Goal: Information Seeking & Learning: Learn about a topic

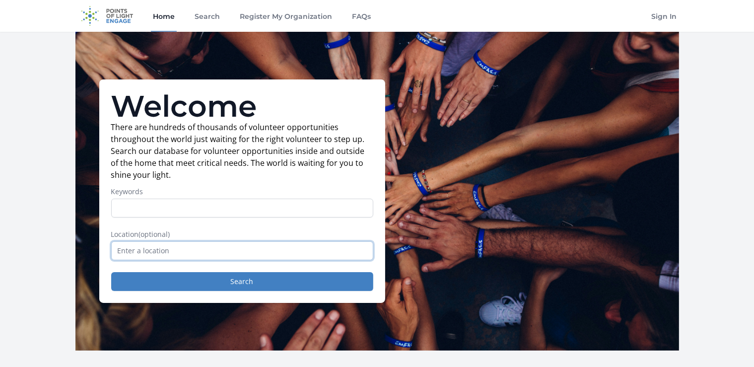
click at [257, 248] on input "text" at bounding box center [242, 250] width 262 height 19
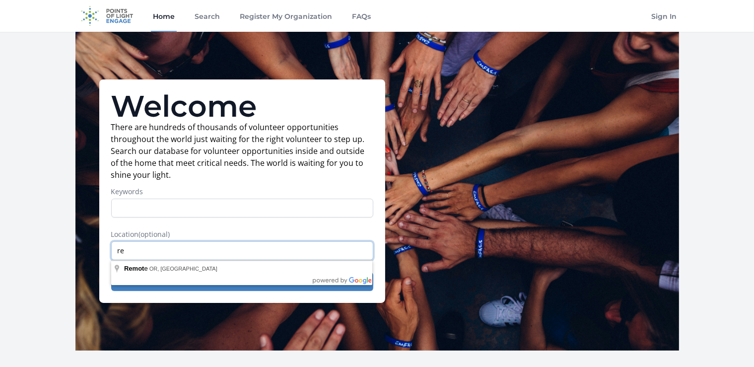
type input "r"
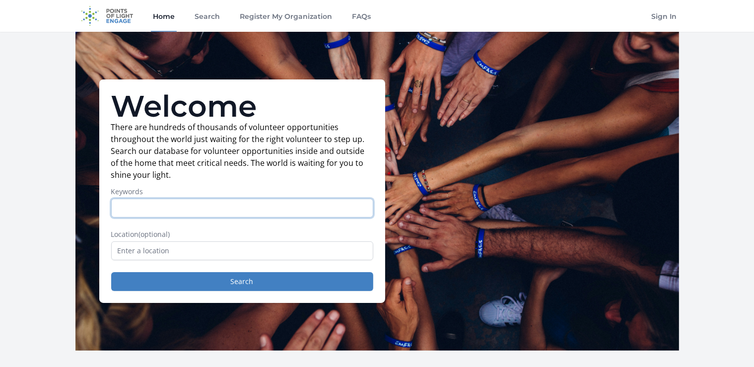
click at [265, 210] on input "Keywords" at bounding box center [242, 208] width 262 height 19
type input "remote"
click at [111, 272] on button "Search" at bounding box center [242, 281] width 262 height 19
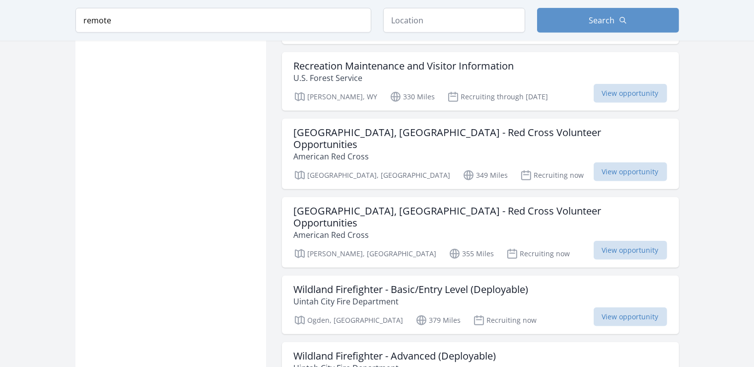
scroll to position [1101, 0]
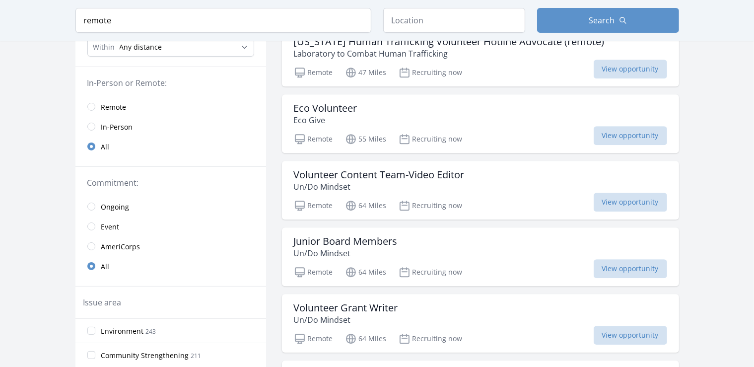
scroll to position [114, 0]
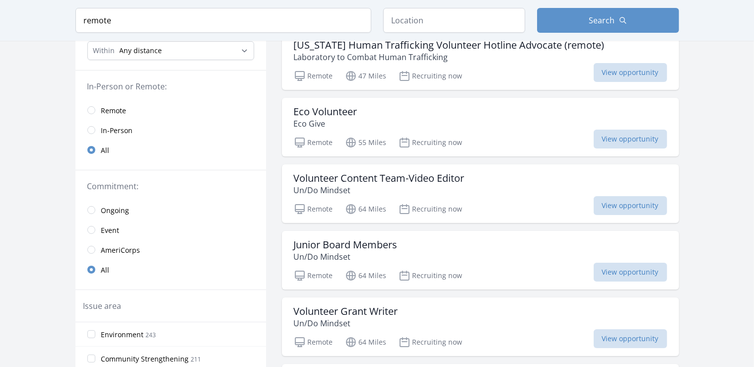
click at [87, 107] on link "Remote" at bounding box center [170, 110] width 191 height 20
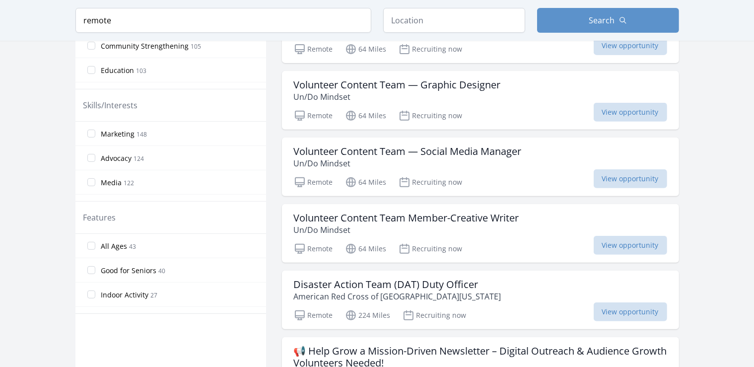
scroll to position [481, 0]
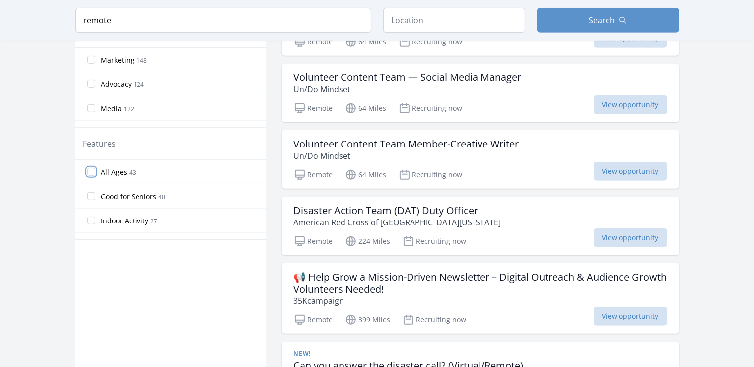
click at [87, 171] on input "All Ages 43" at bounding box center [91, 172] width 8 height 8
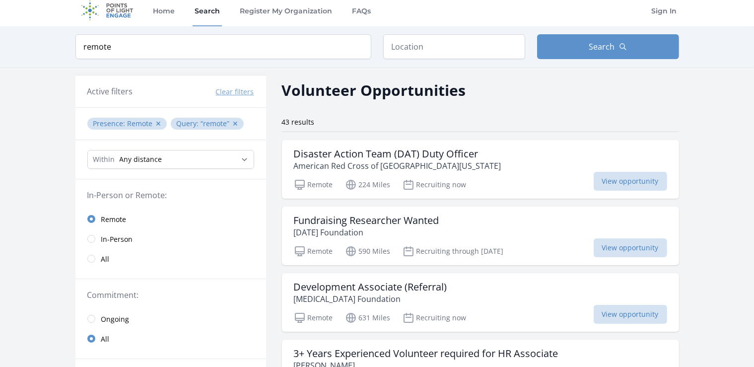
scroll to position [0, 0]
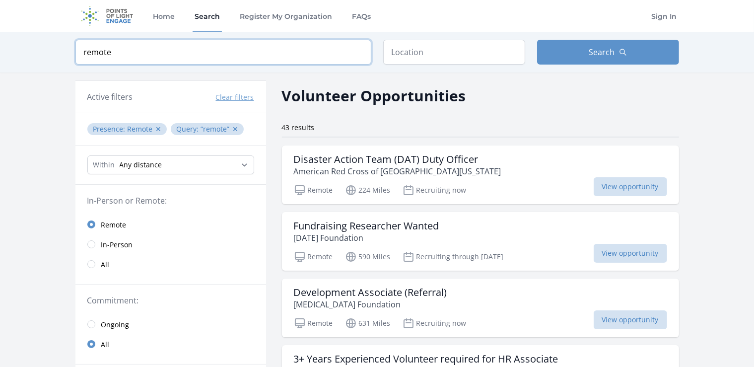
drag, startPoint x: 157, startPoint y: 60, endPoint x: 38, endPoint y: 69, distance: 119.1
click at [75, 65] on input "remote" at bounding box center [223, 52] width 296 height 25
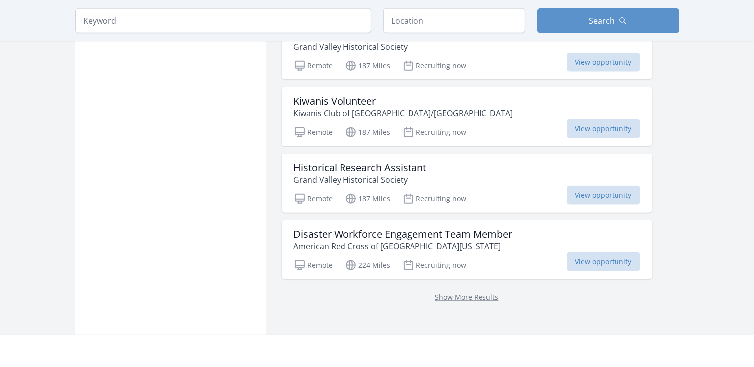
scroll to position [1195, 0]
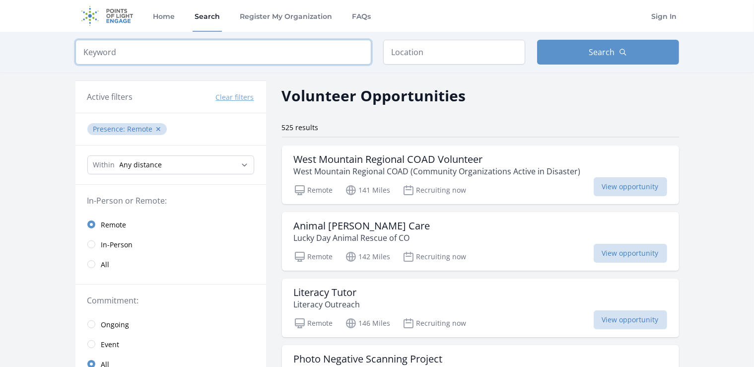
click at [191, 57] on input "search" at bounding box center [223, 52] width 296 height 25
type input "kids"
click button "submit" at bounding box center [0, 0] width 0 height 0
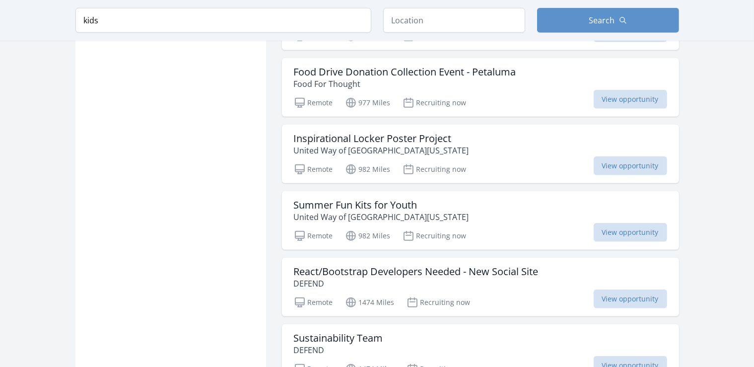
scroll to position [902, 0]
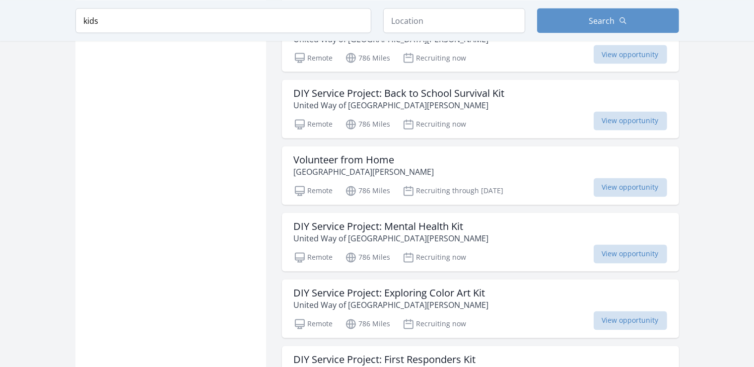
scroll to position [1824, 0]
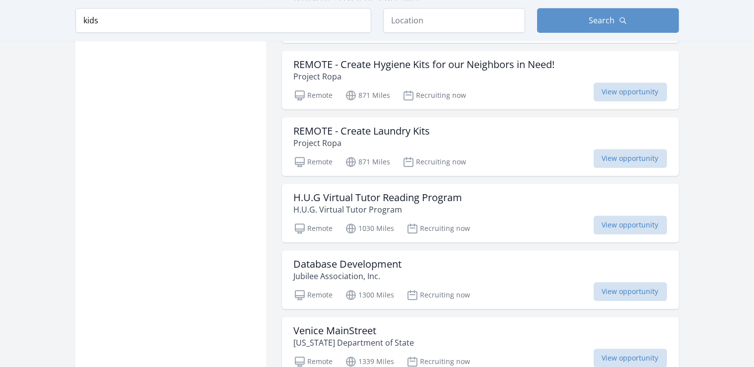
scroll to position [2651, 0]
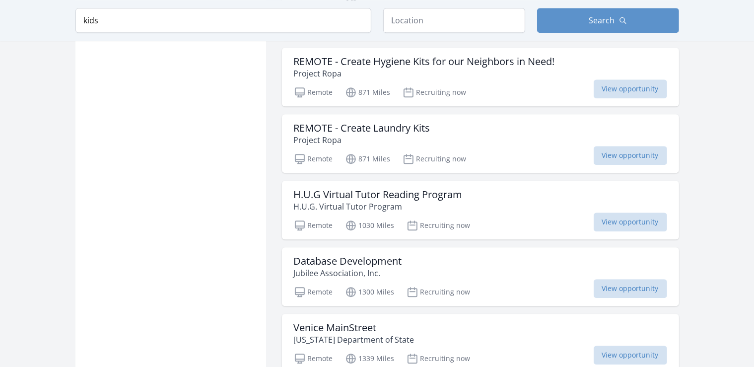
drag, startPoint x: 759, startPoint y: 232, endPoint x: 759, endPoint y: 346, distance: 113.7
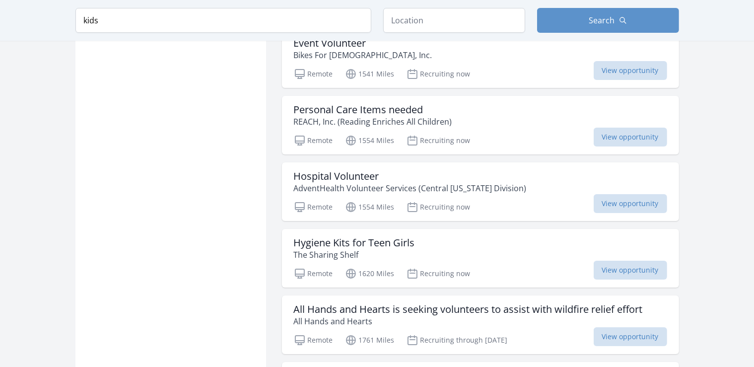
scroll to position [3815, 0]
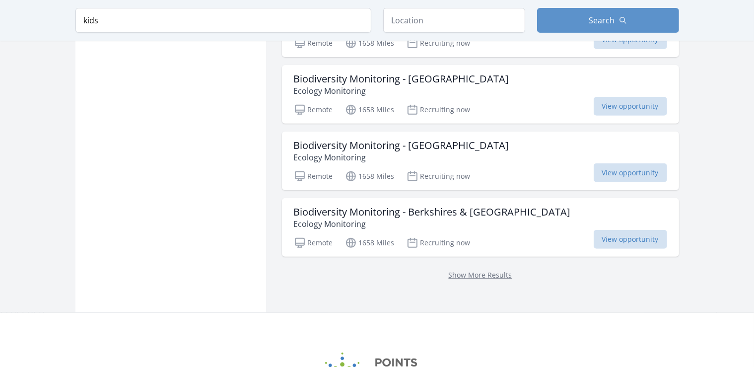
scroll to position [4182, 0]
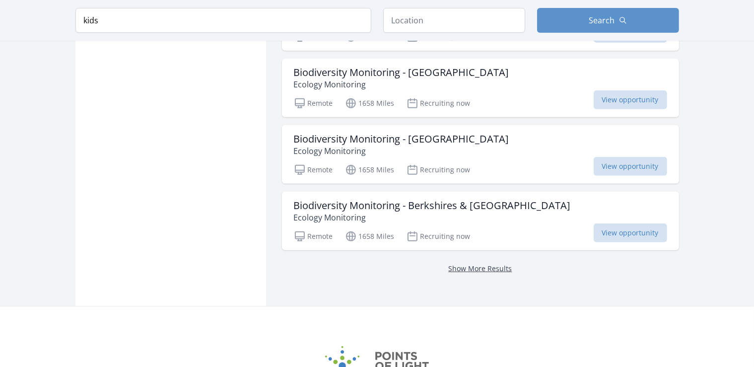
click at [469, 264] on link "Show More Results" at bounding box center [481, 268] width 64 height 9
click at [493, 264] on link "Show More Results" at bounding box center [481, 268] width 64 height 9
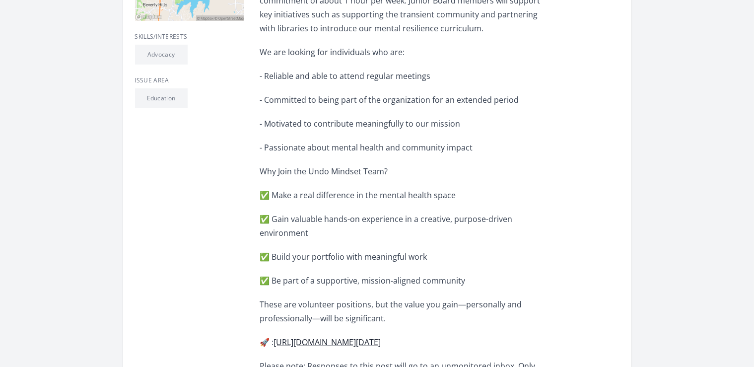
scroll to position [367, 0]
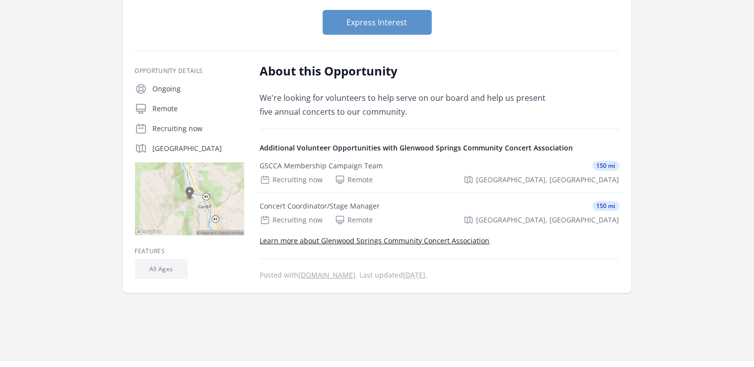
scroll to position [122, 0]
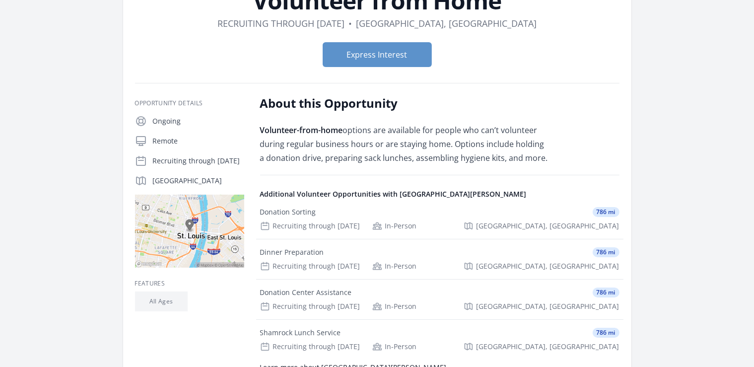
scroll to position [104, 0]
